Goal: Task Accomplishment & Management: Use online tool/utility

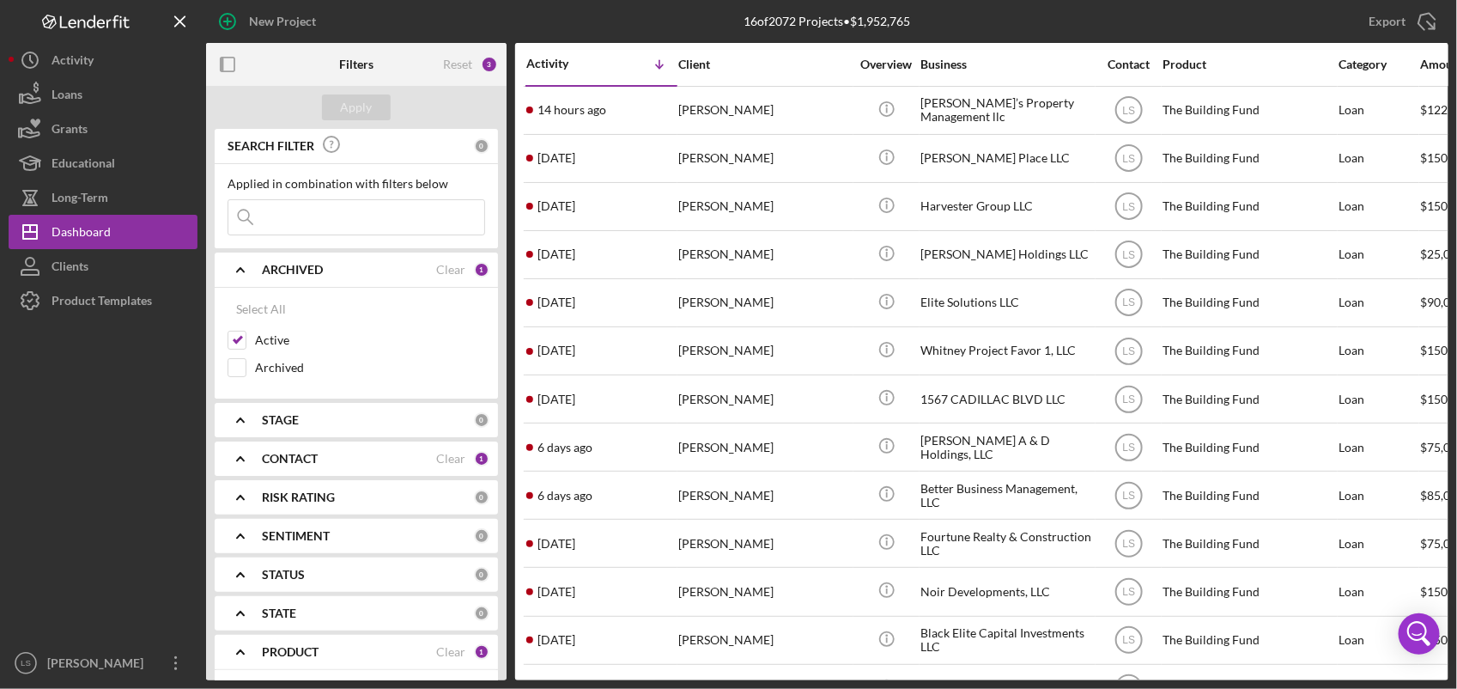
scroll to position [273, 0]
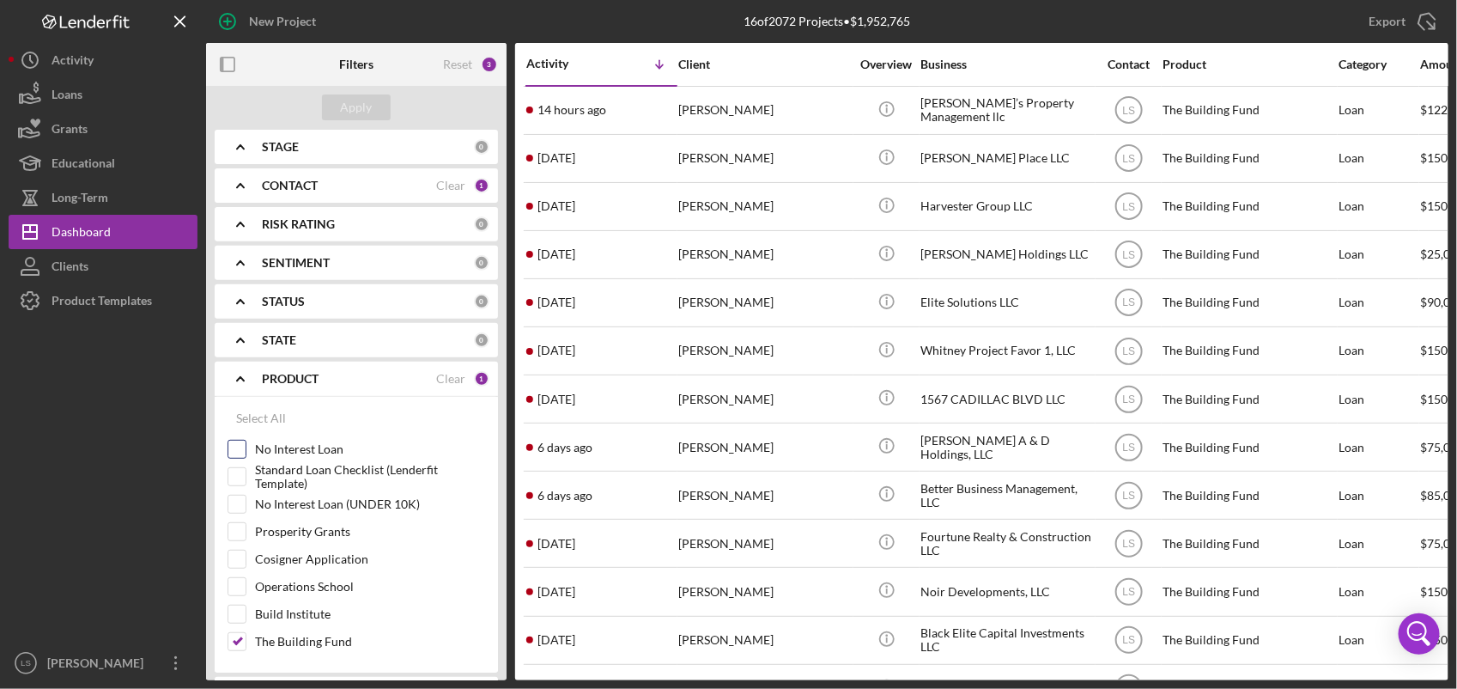
click at [241, 441] on input "No Interest Loan" at bounding box center [236, 449] width 17 height 17
checkbox input "true"
click at [341, 106] on div "Apply" at bounding box center [357, 107] width 32 height 26
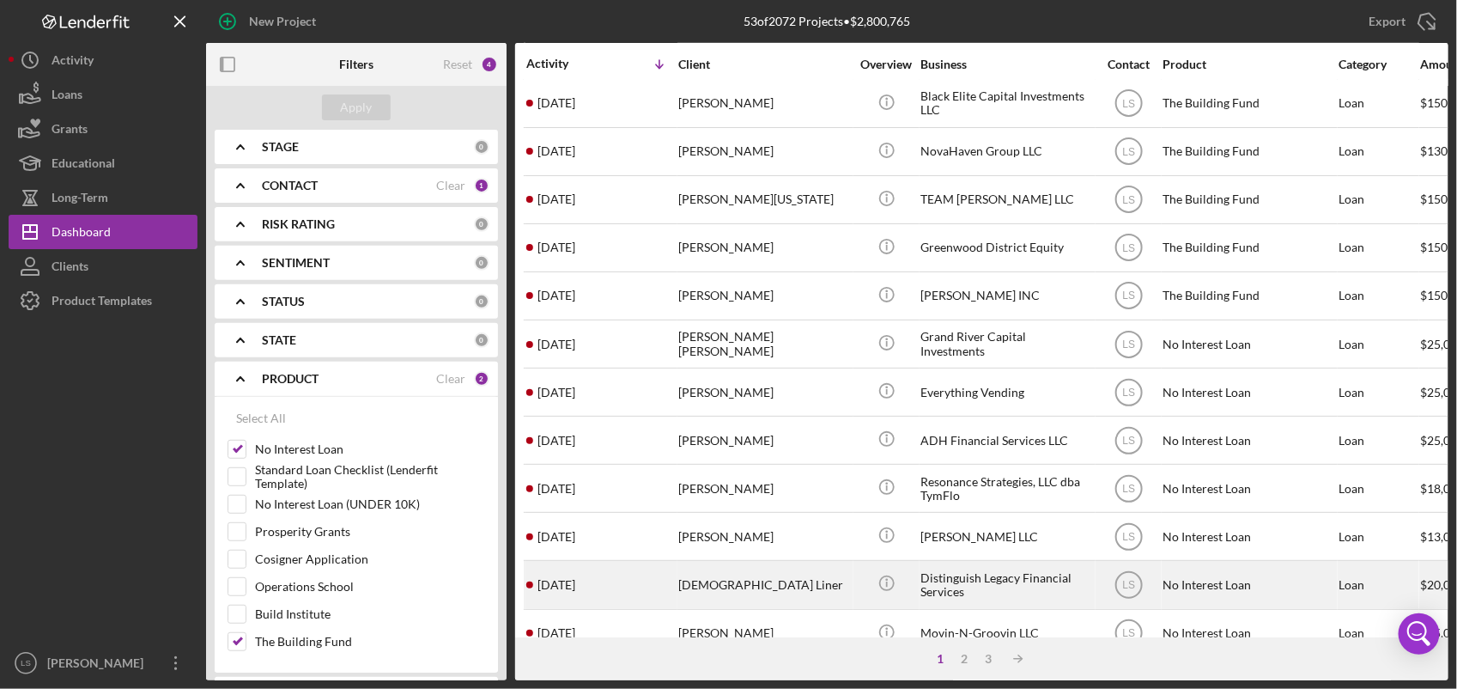
scroll to position [693, 0]
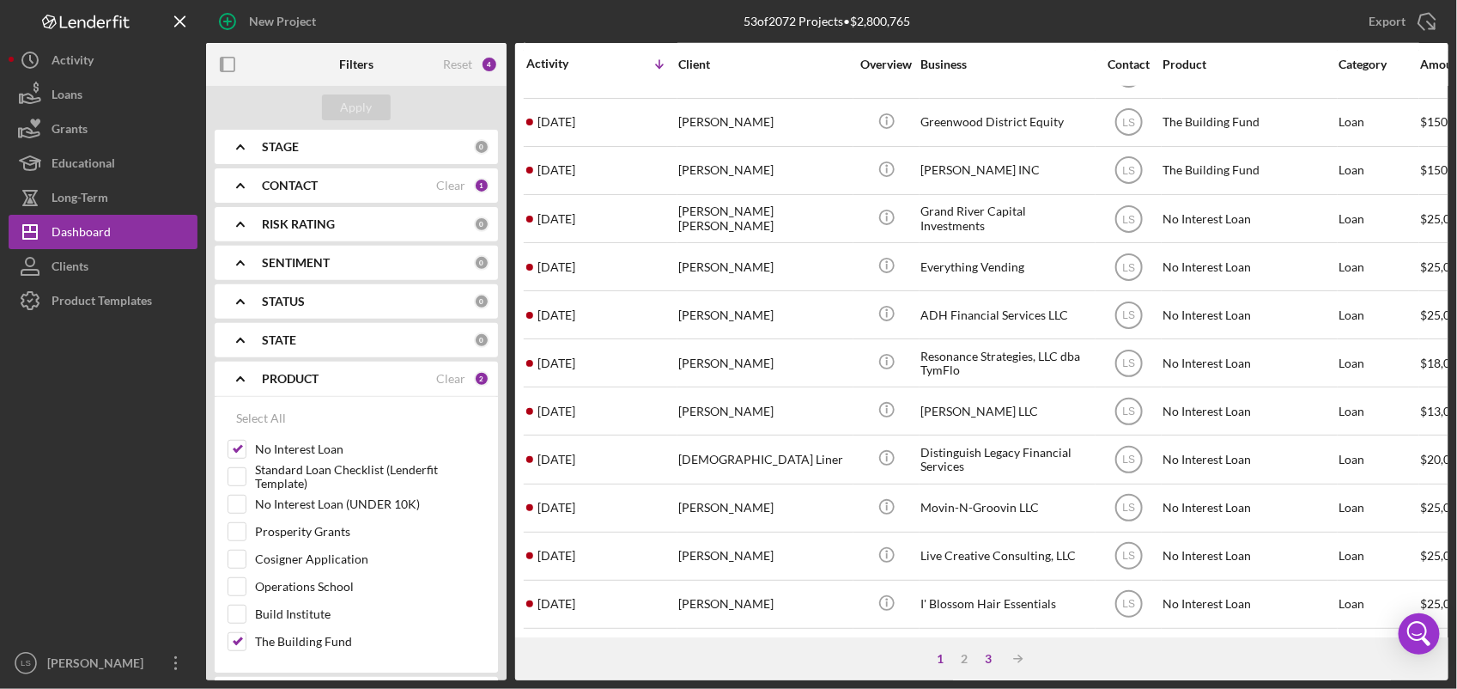
click at [985, 660] on div "3" at bounding box center [989, 659] width 24 height 14
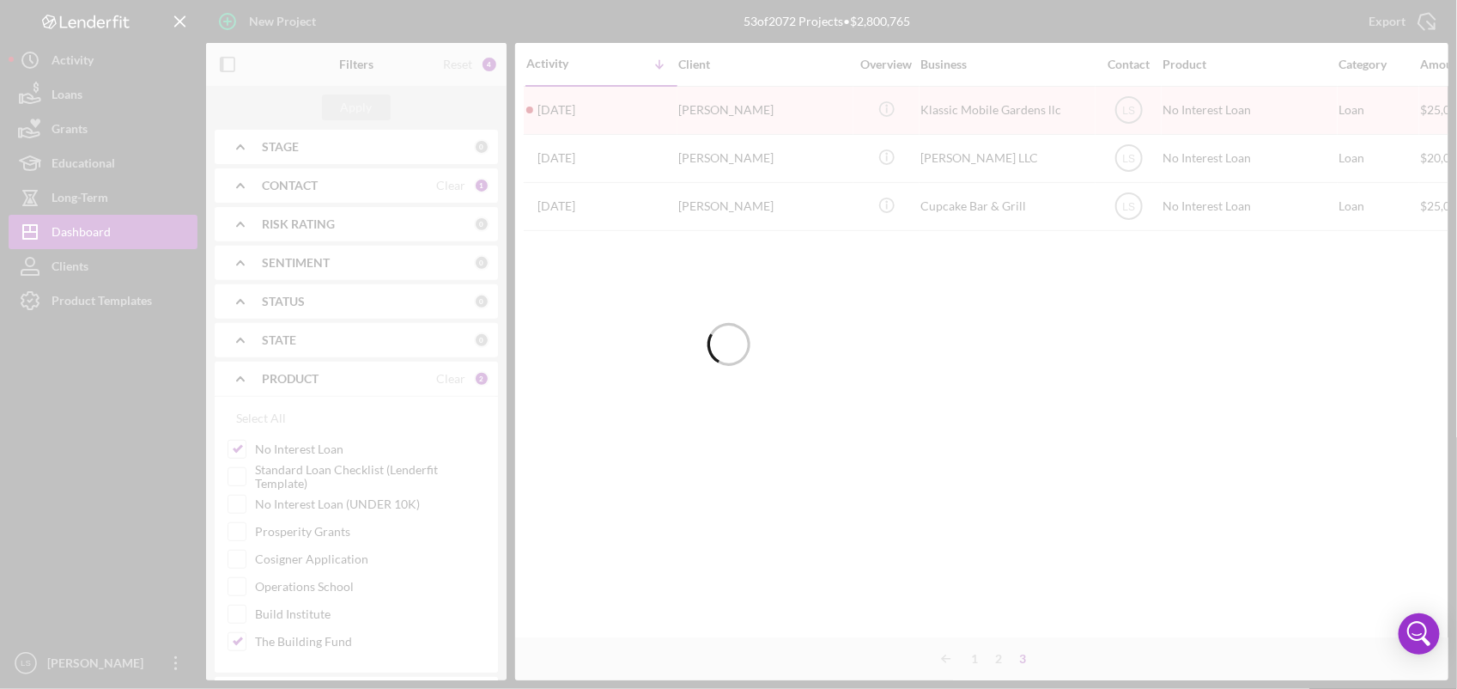
scroll to position [0, 0]
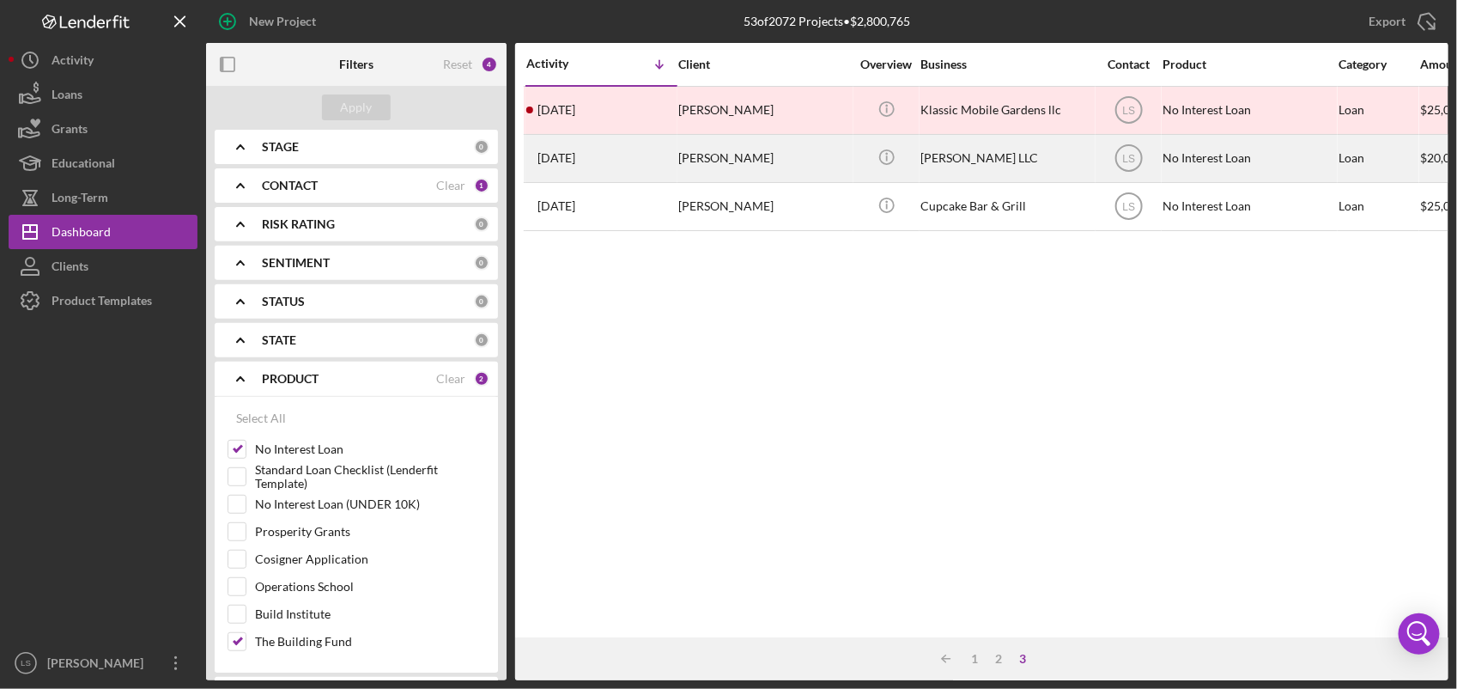
click at [739, 153] on div "[PERSON_NAME]" at bounding box center [764, 159] width 172 height 46
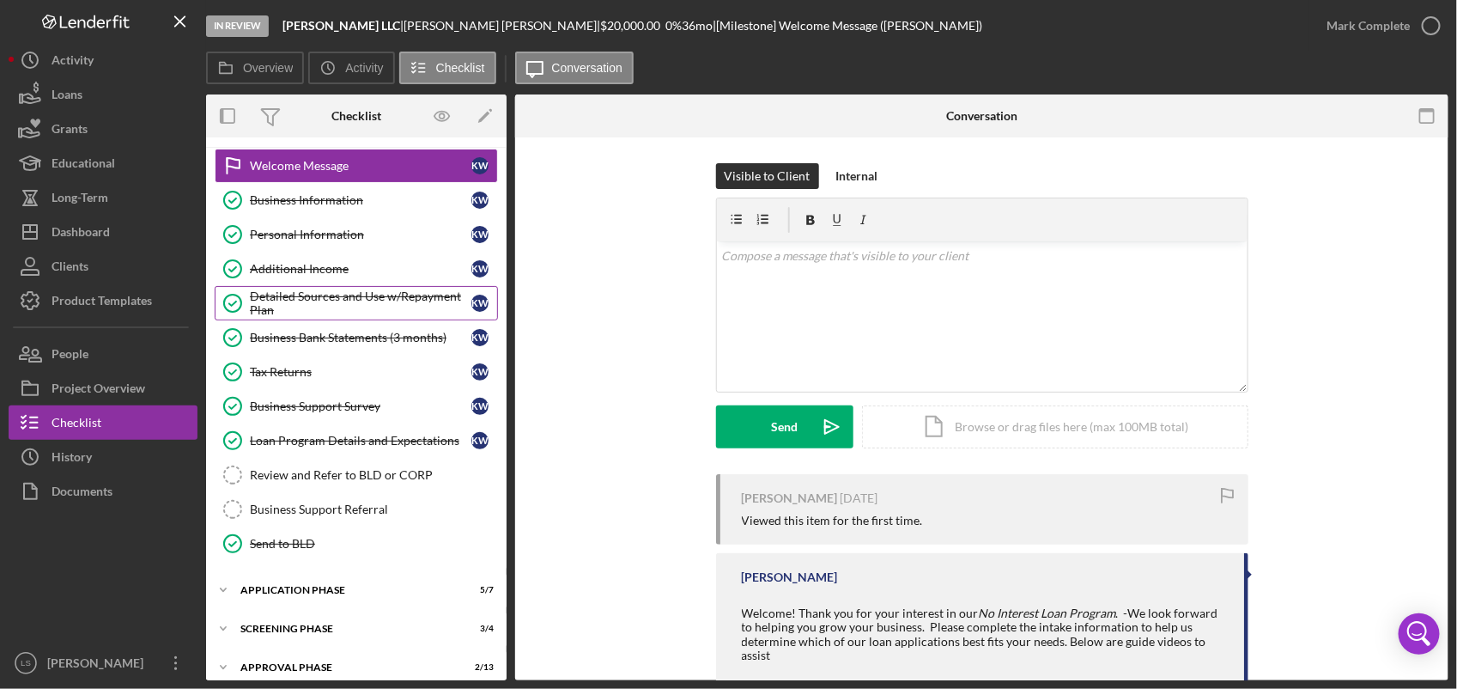
scroll to position [52, 0]
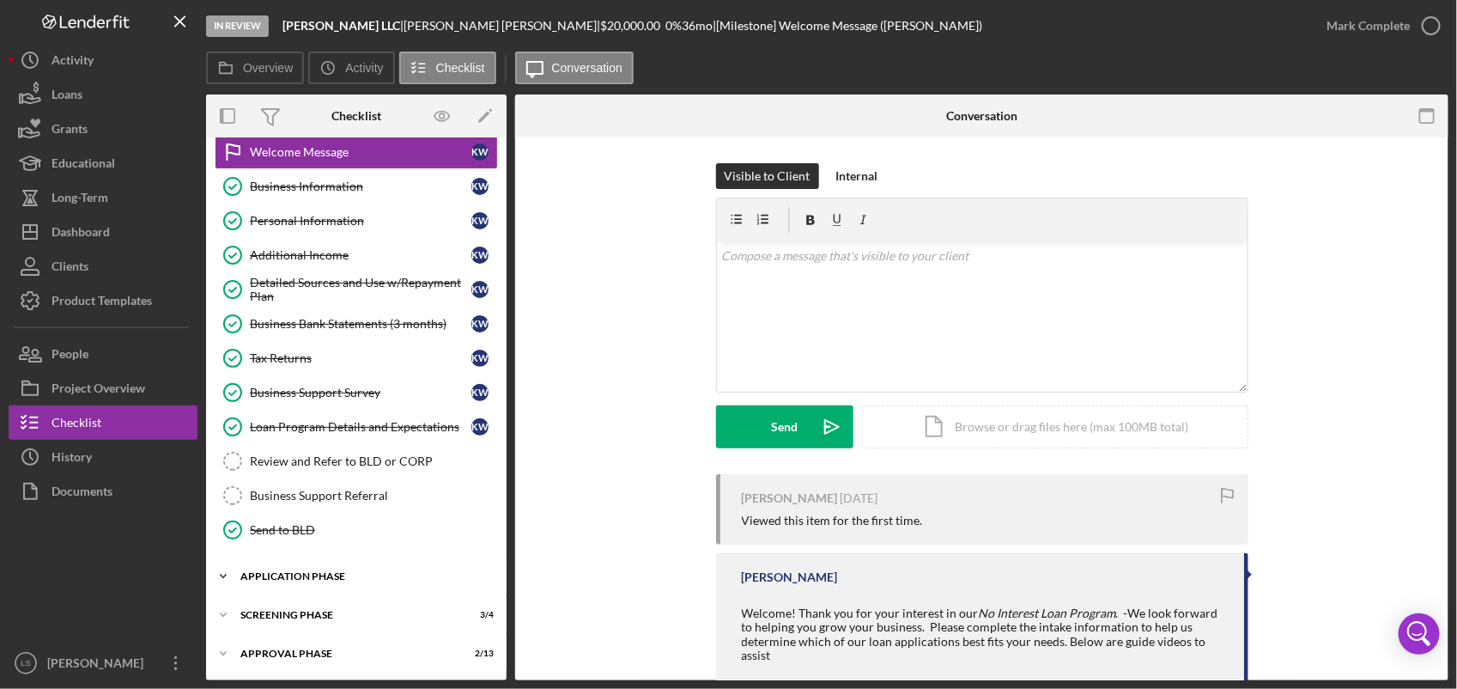
click at [393, 571] on div "Application Phase" at bounding box center [362, 576] width 245 height 10
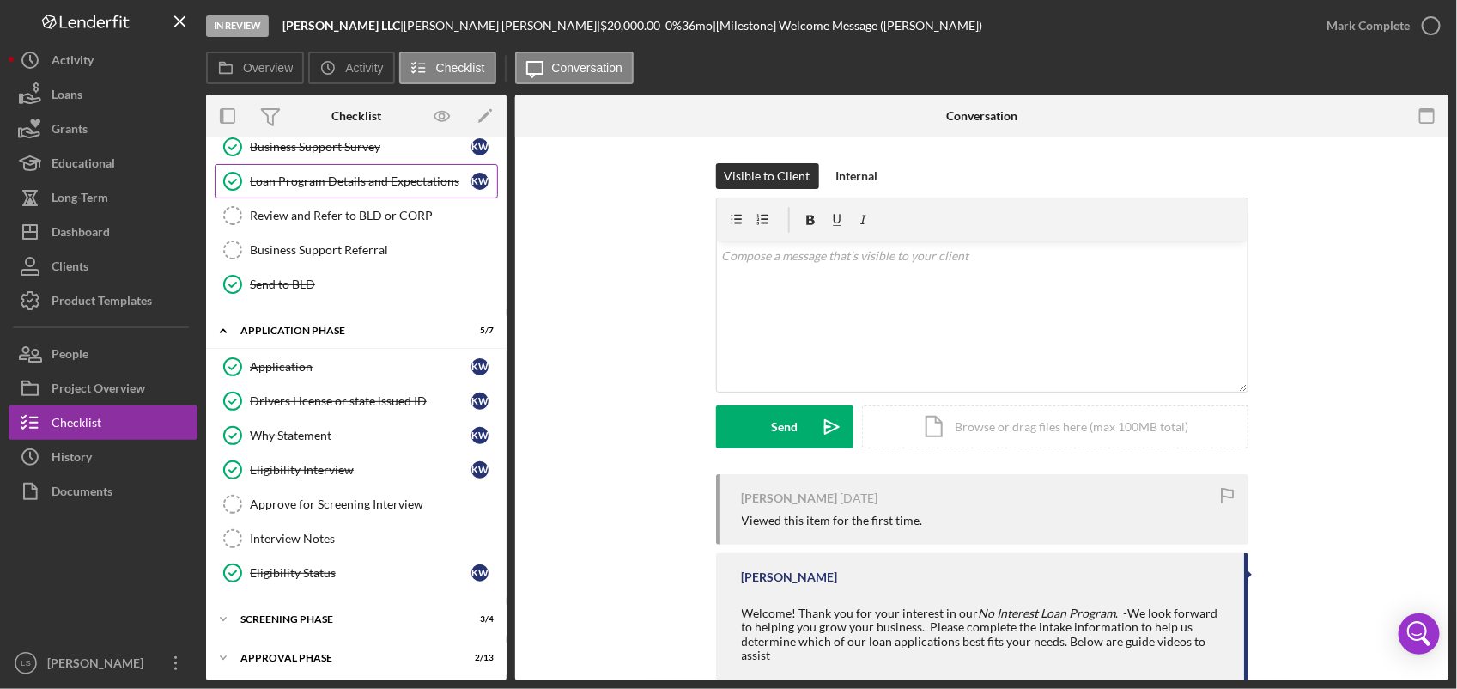
scroll to position [303, 0]
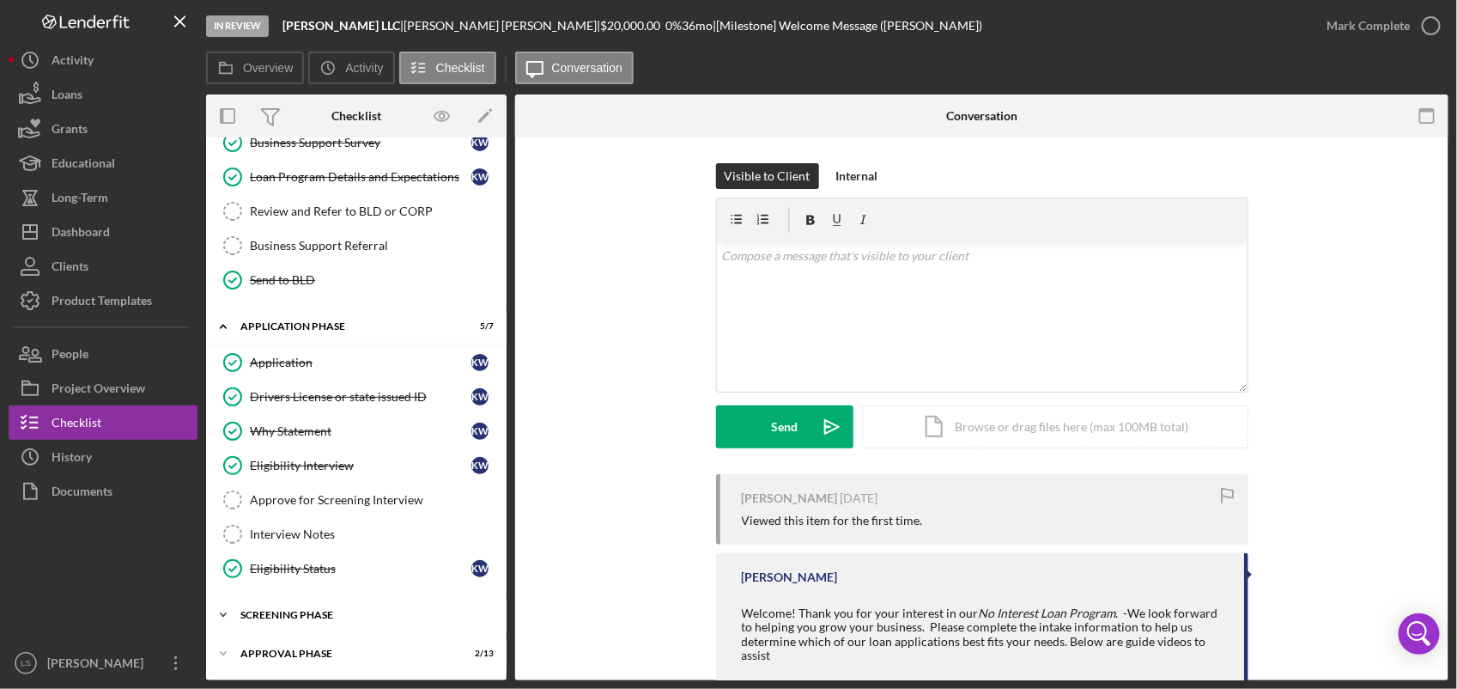
click at [367, 603] on div "Icon/Expander Screening Phase 3 / 4" at bounding box center [356, 615] width 301 height 34
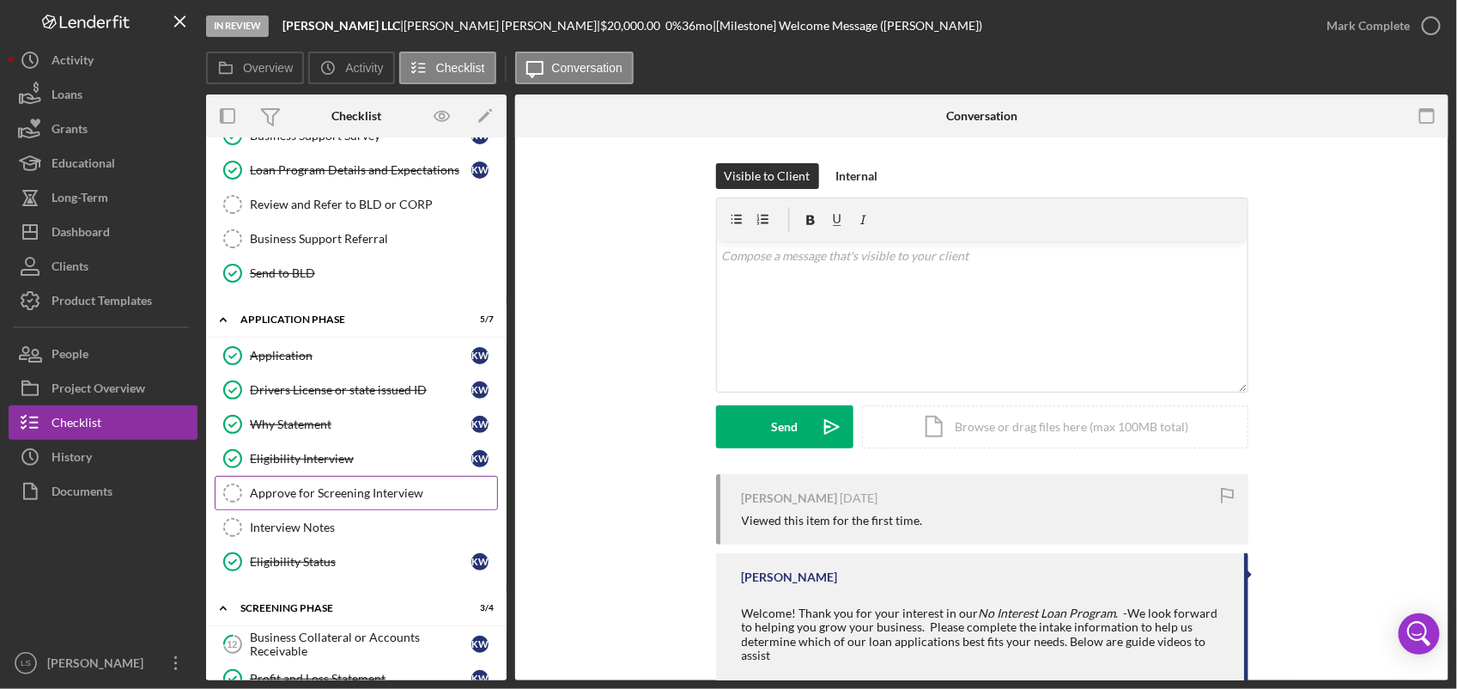
scroll to position [453, 0]
